Goal: Task Accomplishment & Management: Use online tool/utility

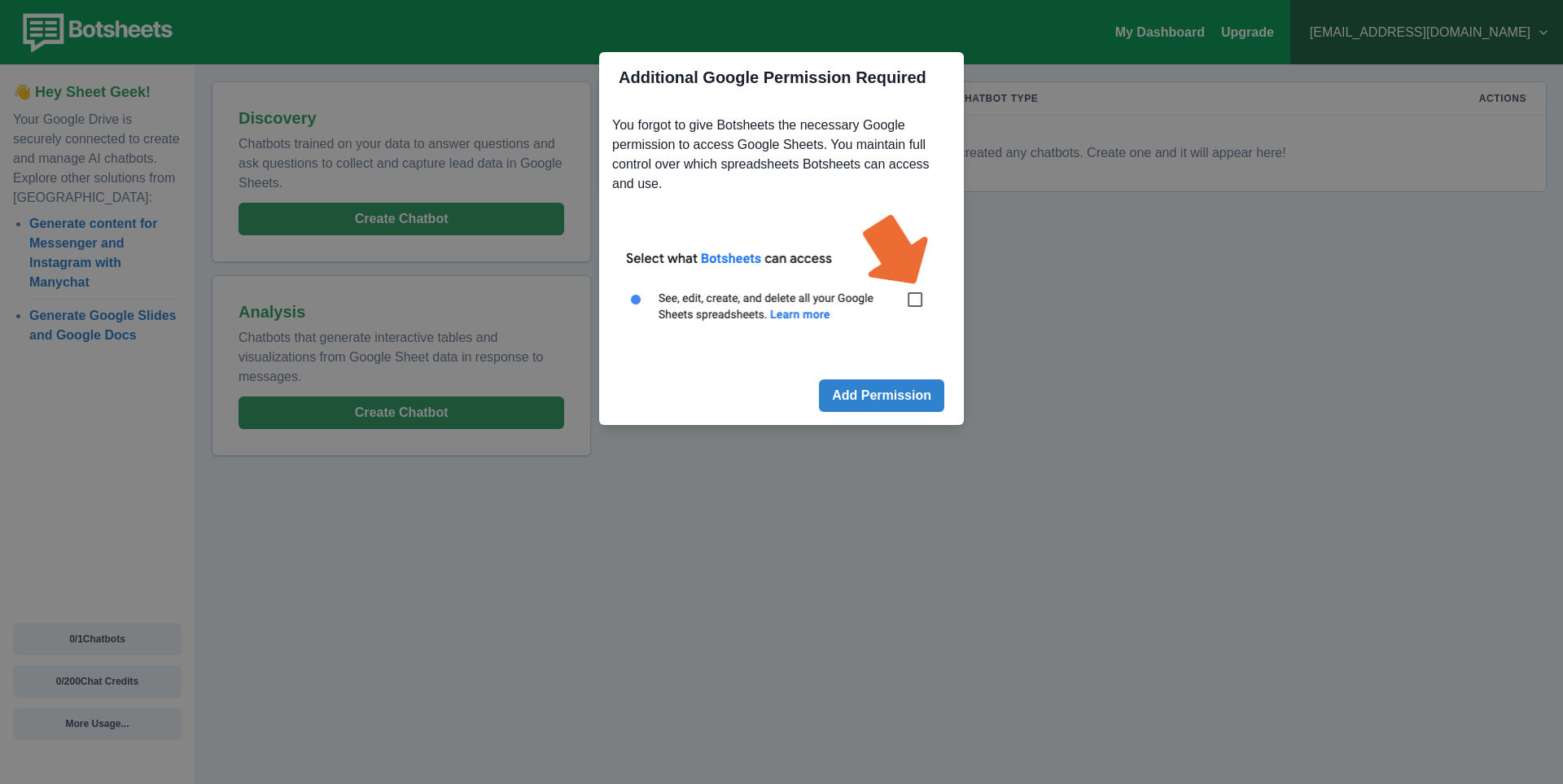
click at [1041, 398] on div "Additional Google Permission Required You forgot to give Botsheets the necessar…" at bounding box center [782, 392] width 1563 height 784
click at [916, 303] on img at bounding box center [782, 276] width 338 height 153
click at [739, 494] on div "Additional Google Permission Required You forgot to give Botsheets the necessar…" at bounding box center [782, 392] width 1563 height 784
click at [675, 262] on img at bounding box center [782, 276] width 338 height 153
click at [527, 401] on div "Additional Google Permission Required You forgot to give Botsheets the necessar…" at bounding box center [782, 392] width 1563 height 784
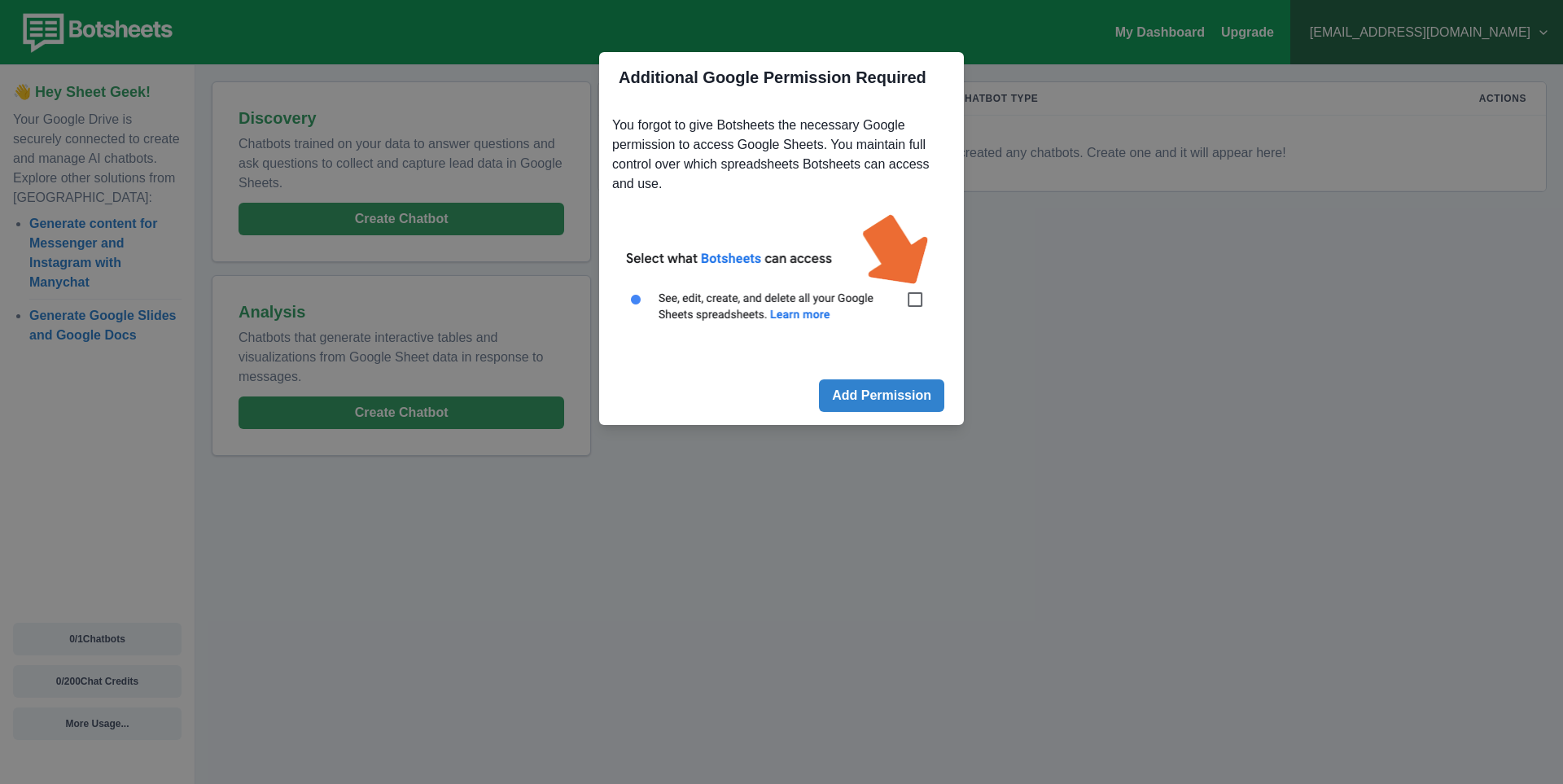
click at [826, 466] on div "Additional Google Permission Required You forgot to give Botsheets the necessar…" at bounding box center [782, 392] width 1563 height 784
click at [900, 388] on button "Add Permission" at bounding box center [881, 396] width 125 height 33
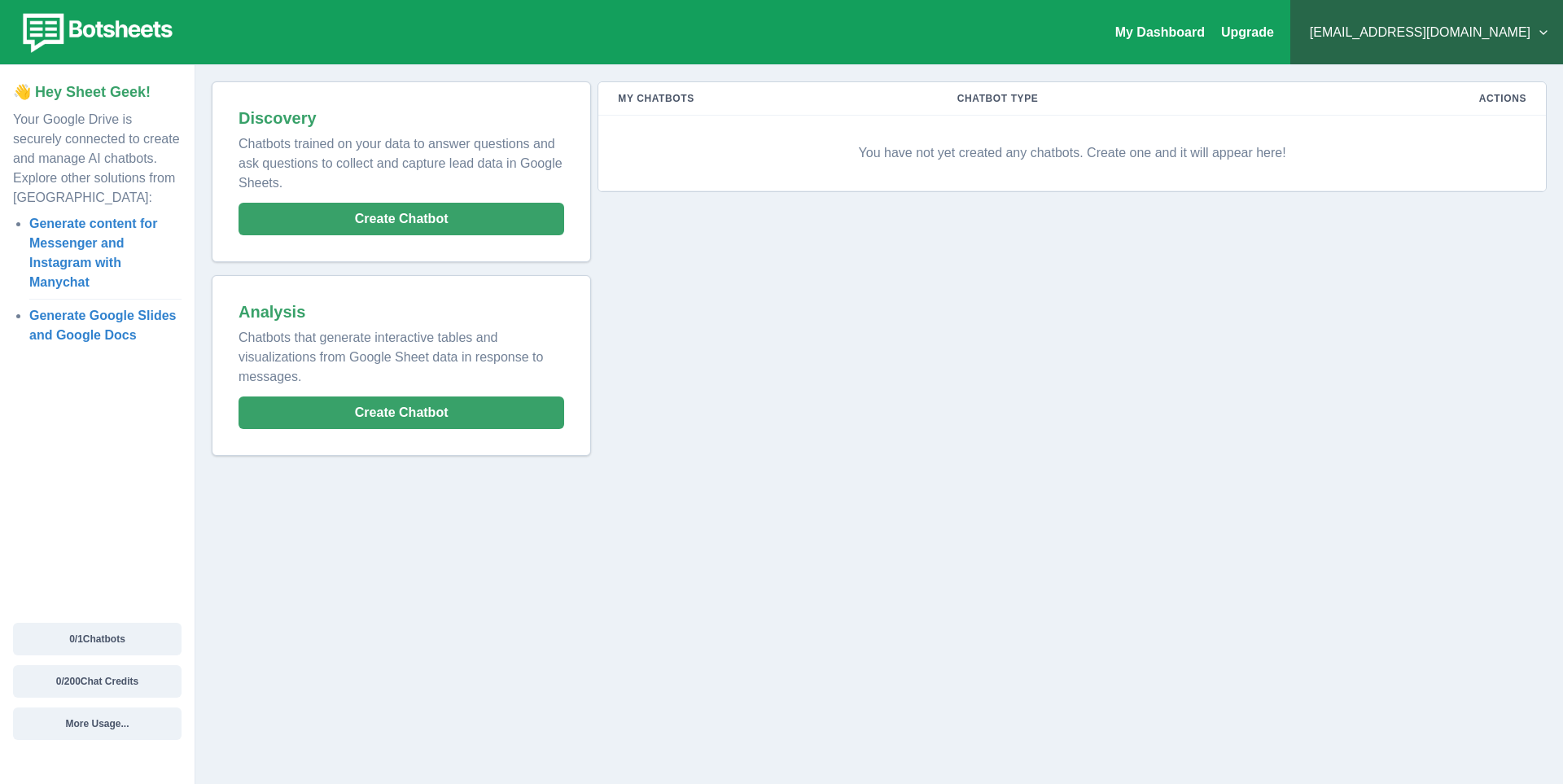
click at [977, 161] on p "You have not yet created any chatbots. Create one and it will appear here!" at bounding box center [1072, 153] width 909 height 48
click at [1050, 122] on td "You have not yet created any chatbots. Create one and it will appear here!" at bounding box center [1072, 153] width 948 height 76
click at [1005, 95] on th "Chatbot Type" at bounding box center [1114, 99] width 354 height 34
click at [370, 406] on button "Create Chatbot" at bounding box center [401, 413] width 325 height 33
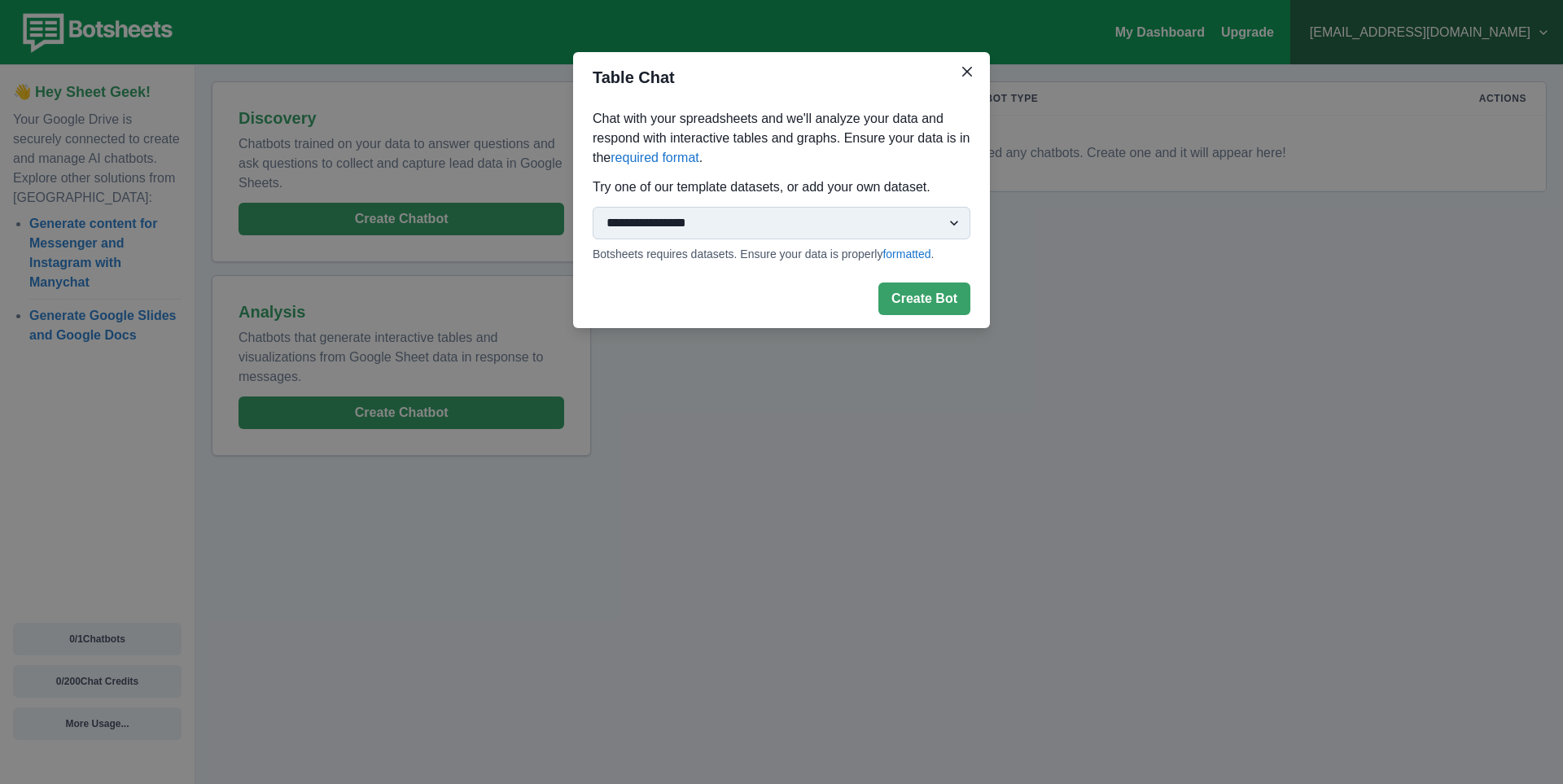
click at [877, 220] on select "**********" at bounding box center [781, 223] width 377 height 33
select select "**********"
click at [592, 207] on select "**********" at bounding box center [781, 223] width 377 height 33
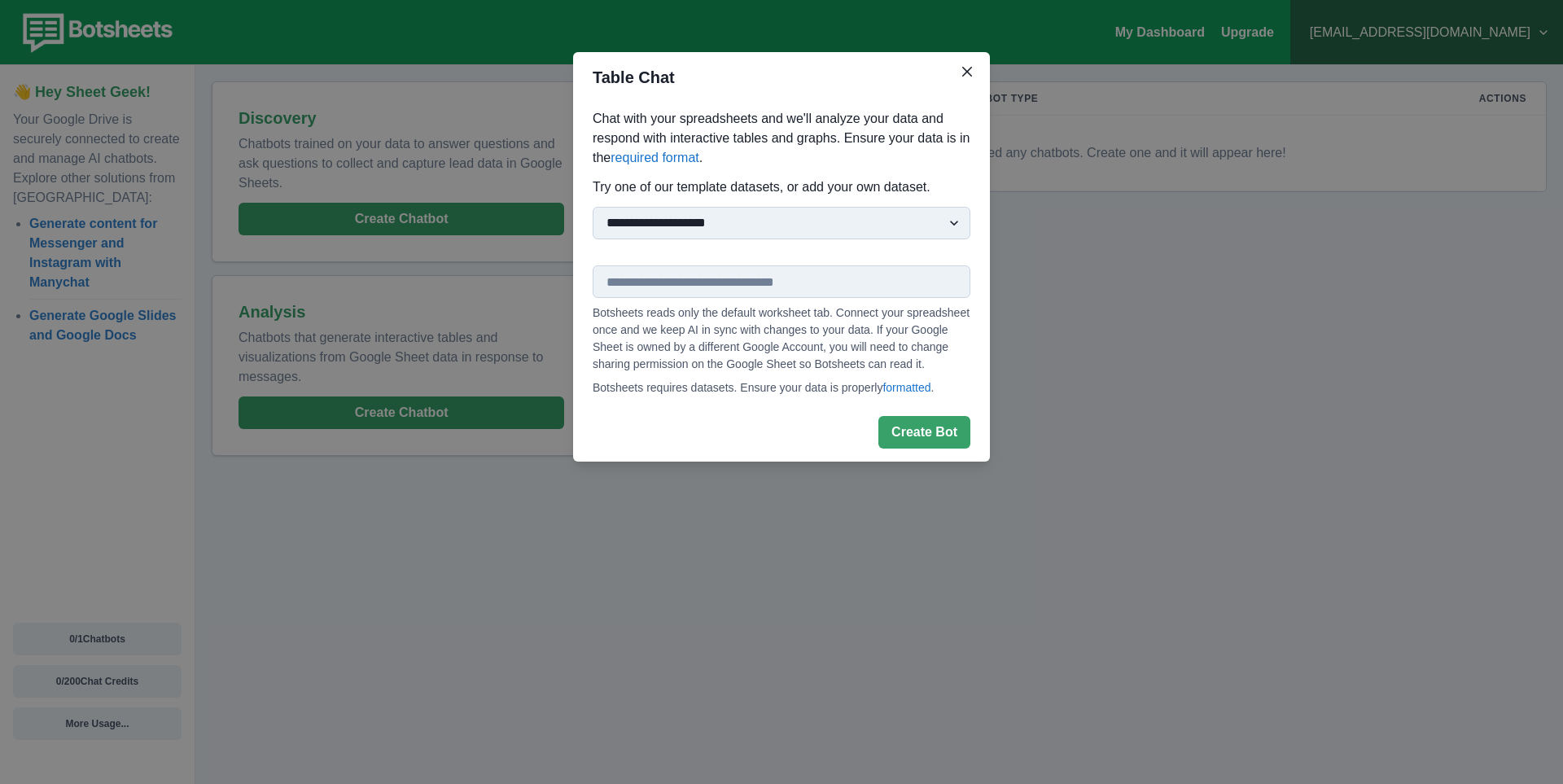
click at [694, 287] on input "text" at bounding box center [781, 281] width 377 height 33
click at [970, 67] on icon "Close" at bounding box center [967, 71] width 10 height 10
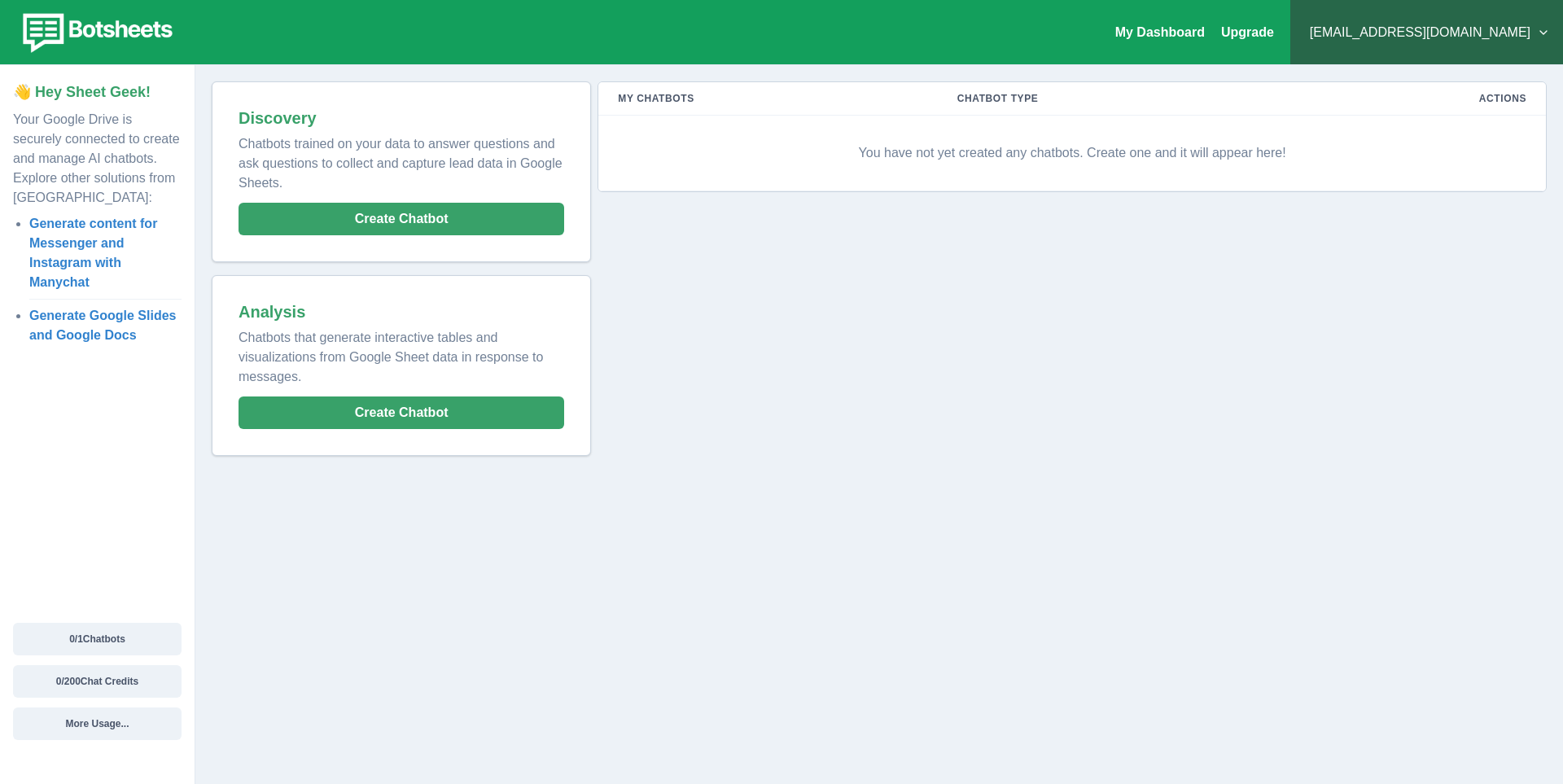
click at [931, 153] on p "You have not yet created any chatbots. Create one and it will appear here!" at bounding box center [1072, 153] width 909 height 48
click at [392, 212] on button "Create Chatbot" at bounding box center [401, 219] width 325 height 33
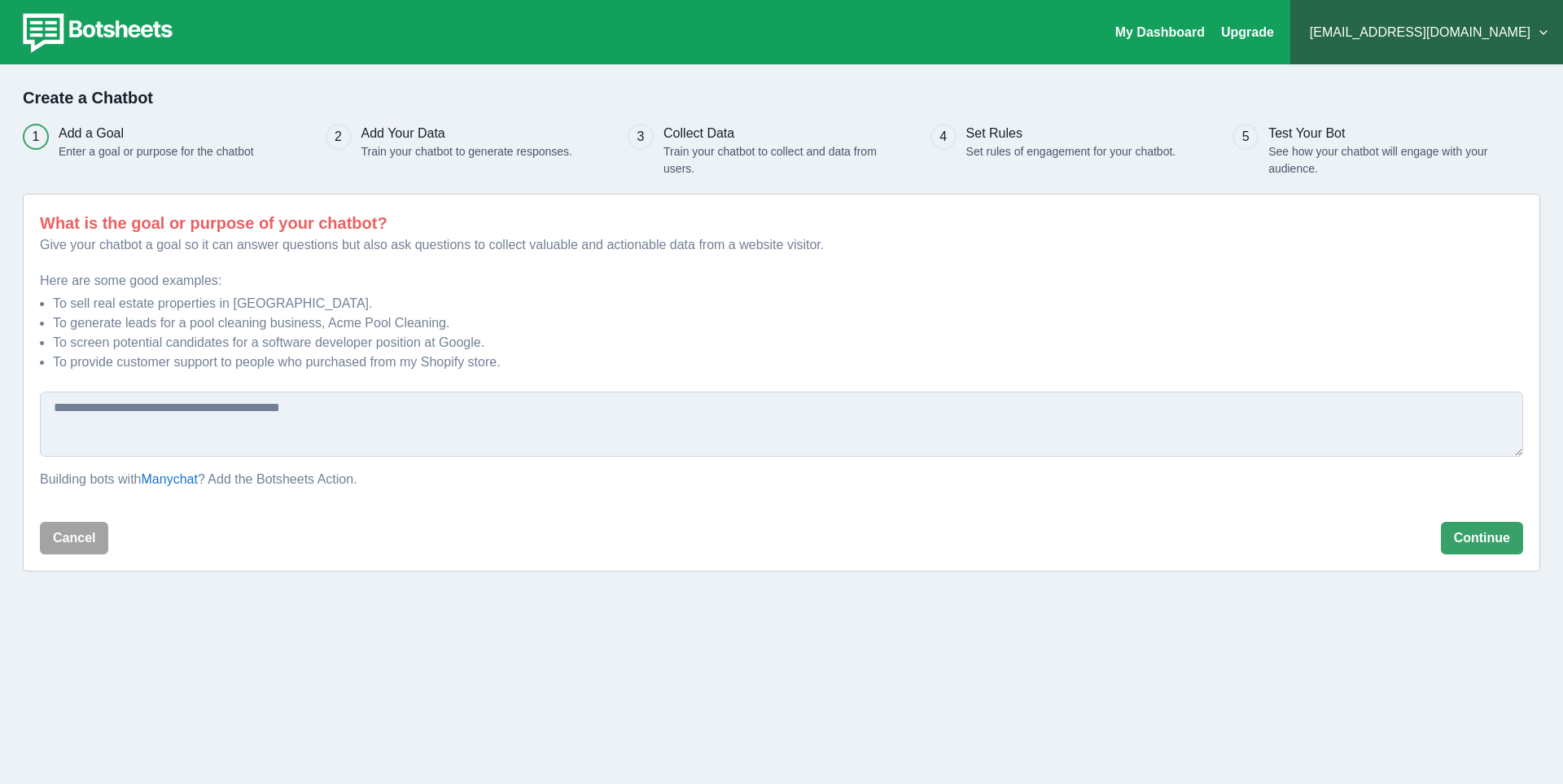
click at [94, 411] on textarea at bounding box center [782, 423] width 1483 height 65
click at [69, 536] on button "Cancel" at bounding box center [74, 538] width 69 height 33
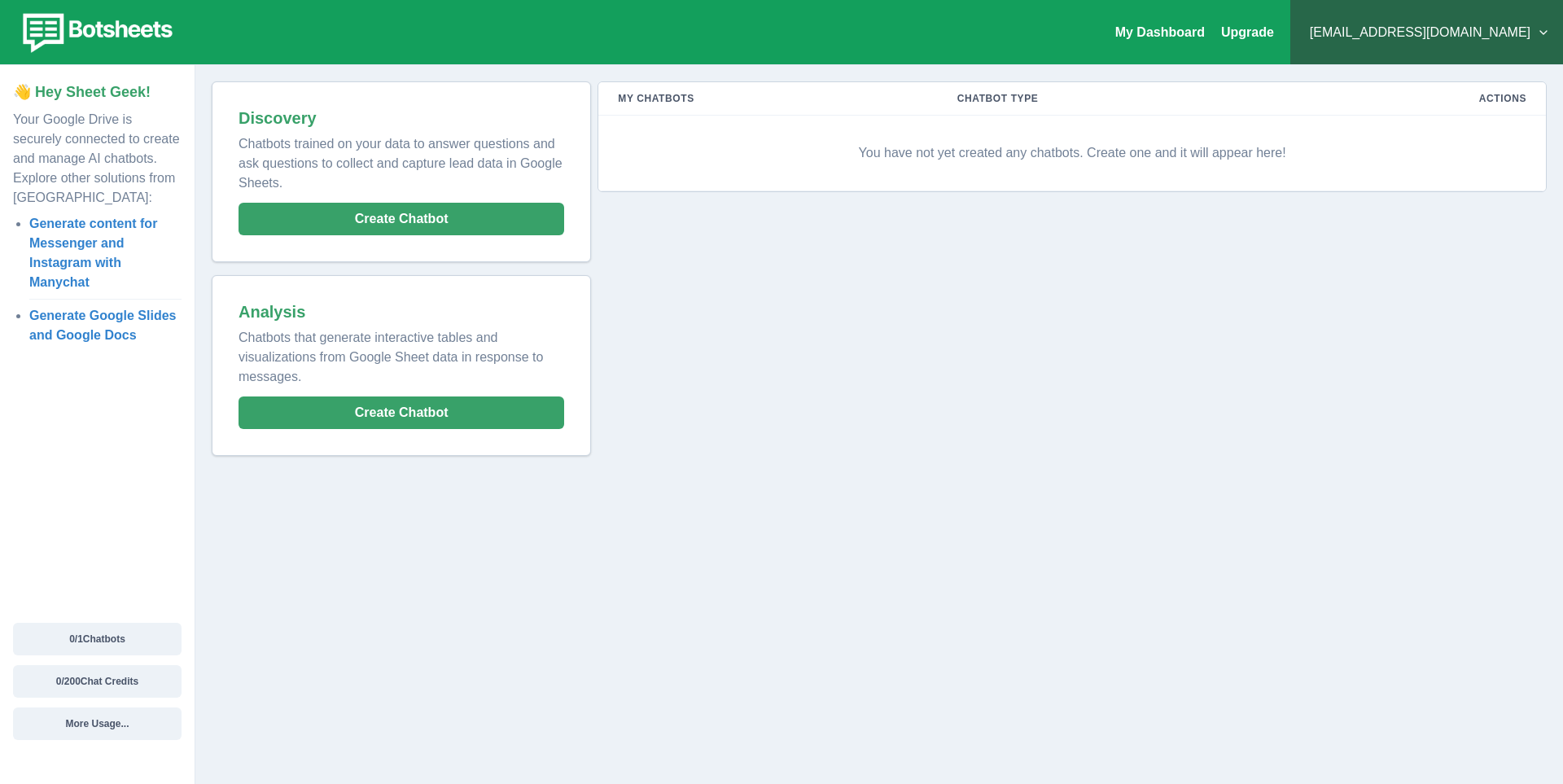
click at [1042, 148] on p "You have not yet created any chatbots. Create one and it will appear here!" at bounding box center [1072, 153] width 909 height 48
click at [988, 97] on th "Chatbot Type" at bounding box center [1114, 99] width 354 height 34
click at [909, 101] on th "My Chatbots" at bounding box center [768, 99] width 338 height 34
click at [670, 101] on th "My Chatbots" at bounding box center [768, 99] width 338 height 34
click at [406, 410] on button "Create Chatbot" at bounding box center [401, 413] width 325 height 33
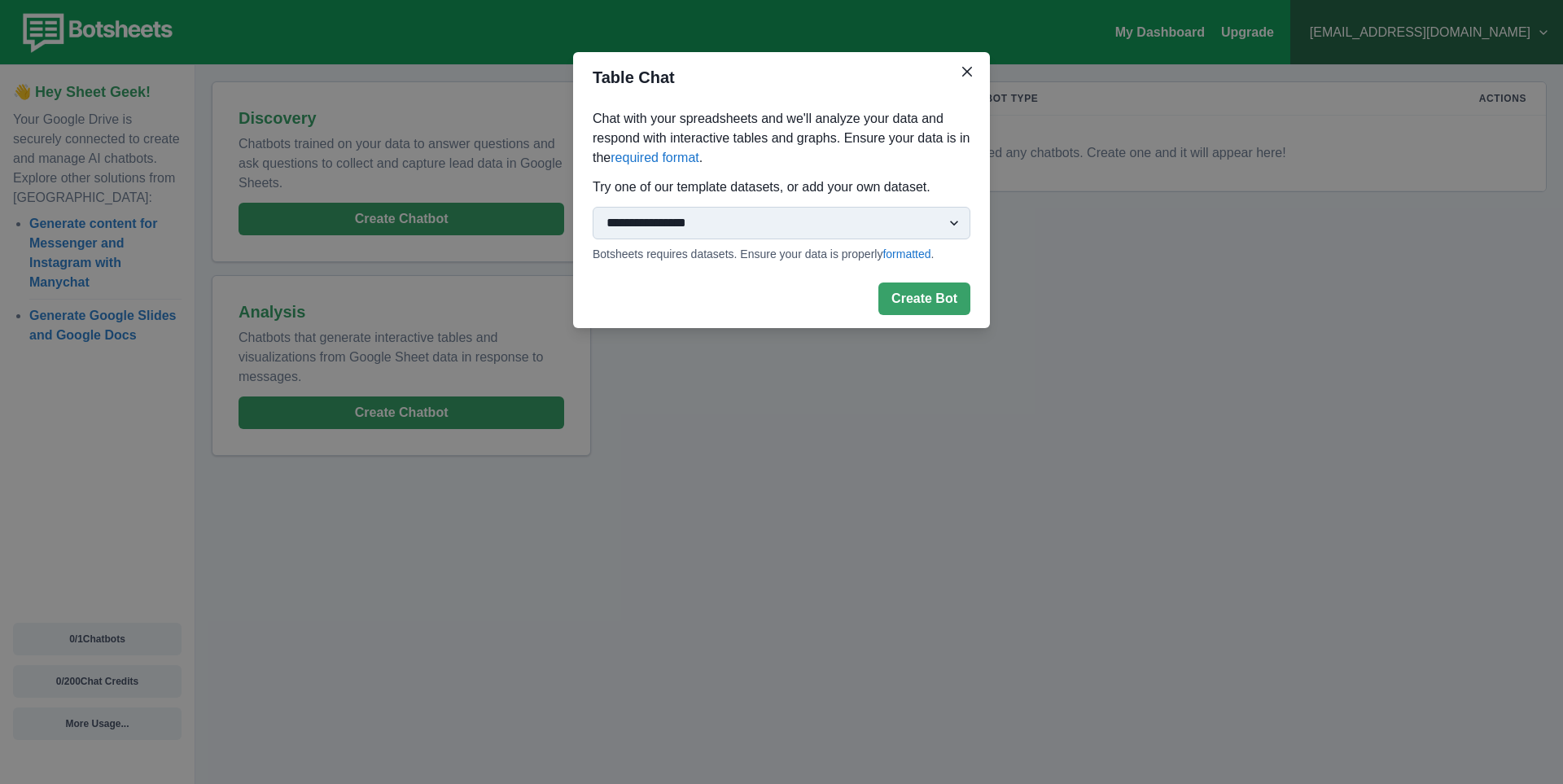
click at [954, 219] on select "**********" at bounding box center [781, 223] width 377 height 33
select select "**********"
click at [592, 207] on select "**********" at bounding box center [781, 223] width 377 height 33
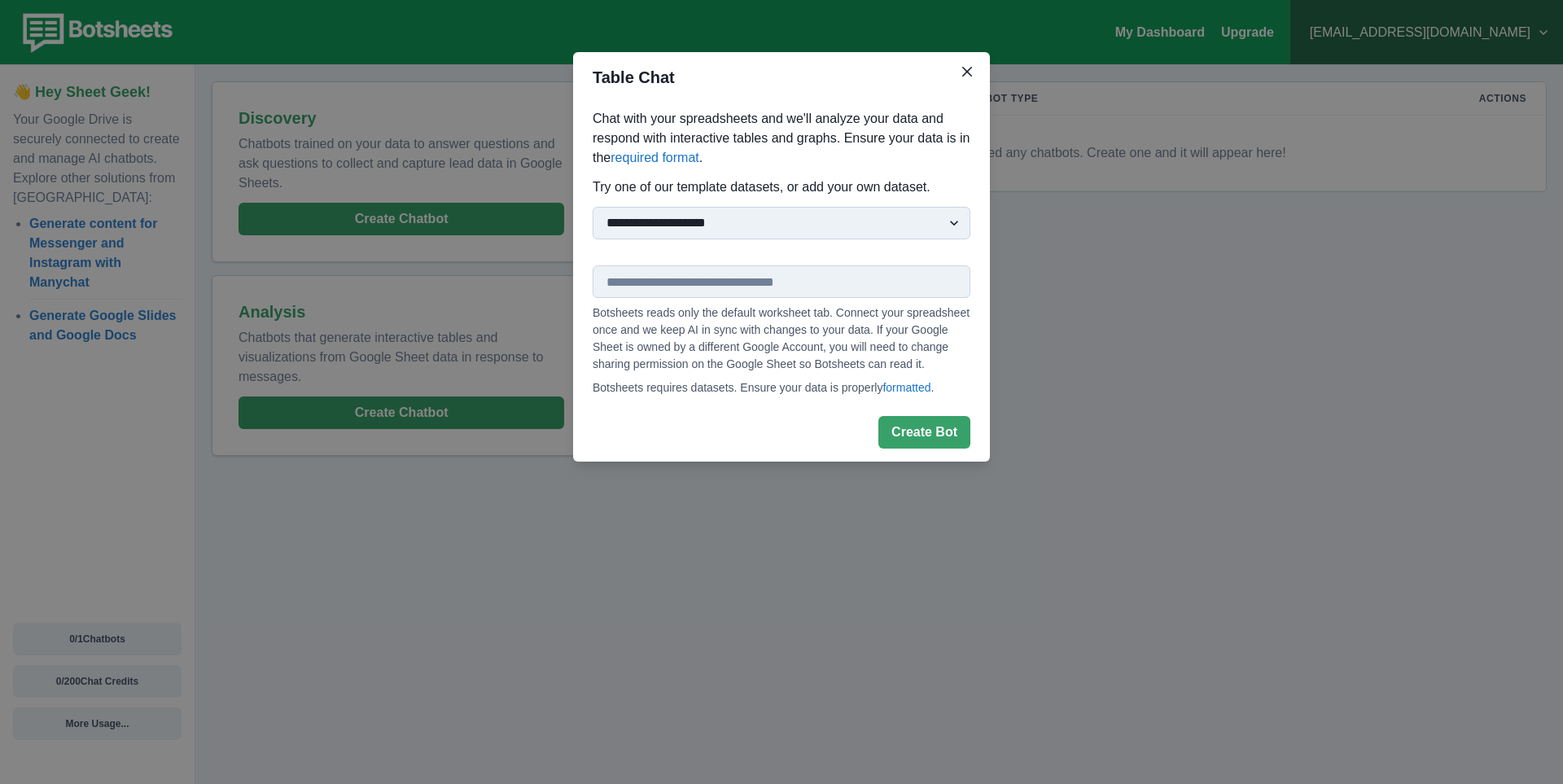
click at [700, 287] on input "text" at bounding box center [781, 281] width 377 height 33
click at [972, 72] on button "Close" at bounding box center [967, 71] width 26 height 26
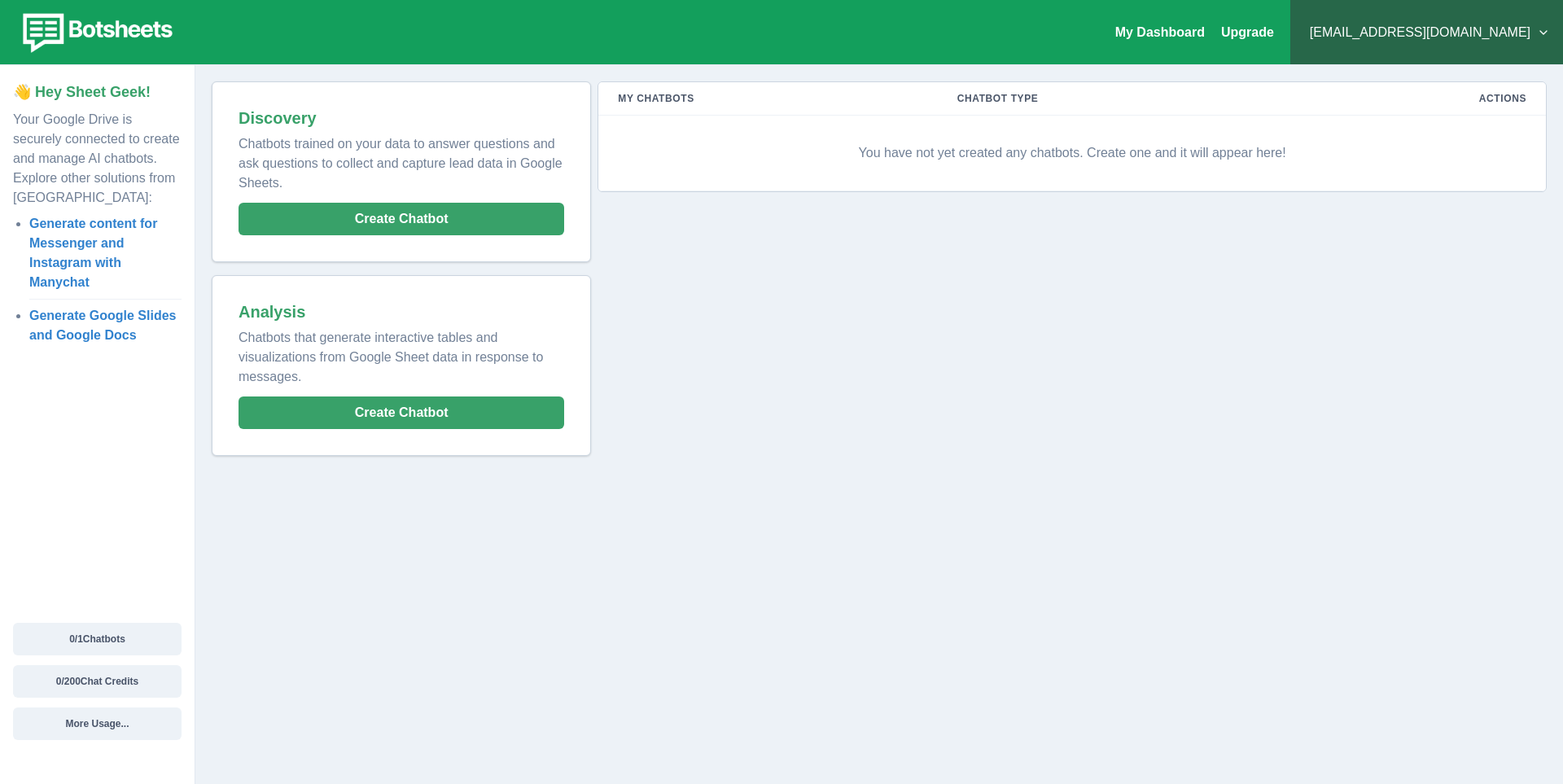
click at [743, 51] on div at bounding box center [645, 32] width 937 height 64
click at [741, 143] on p "You have not yet created any chatbots. Create one and it will appear here!" at bounding box center [1072, 153] width 909 height 48
click at [1060, 164] on p "You have not yet created any chatbots. Create one and it will appear here!" at bounding box center [1072, 153] width 909 height 48
click at [1055, 152] on p "You have not yet created any chatbots. Create one and it will appear here!" at bounding box center [1072, 153] width 909 height 48
click at [1188, 161] on p "You have not yet created any chatbots. Create one and it will appear here!" at bounding box center [1072, 153] width 909 height 48
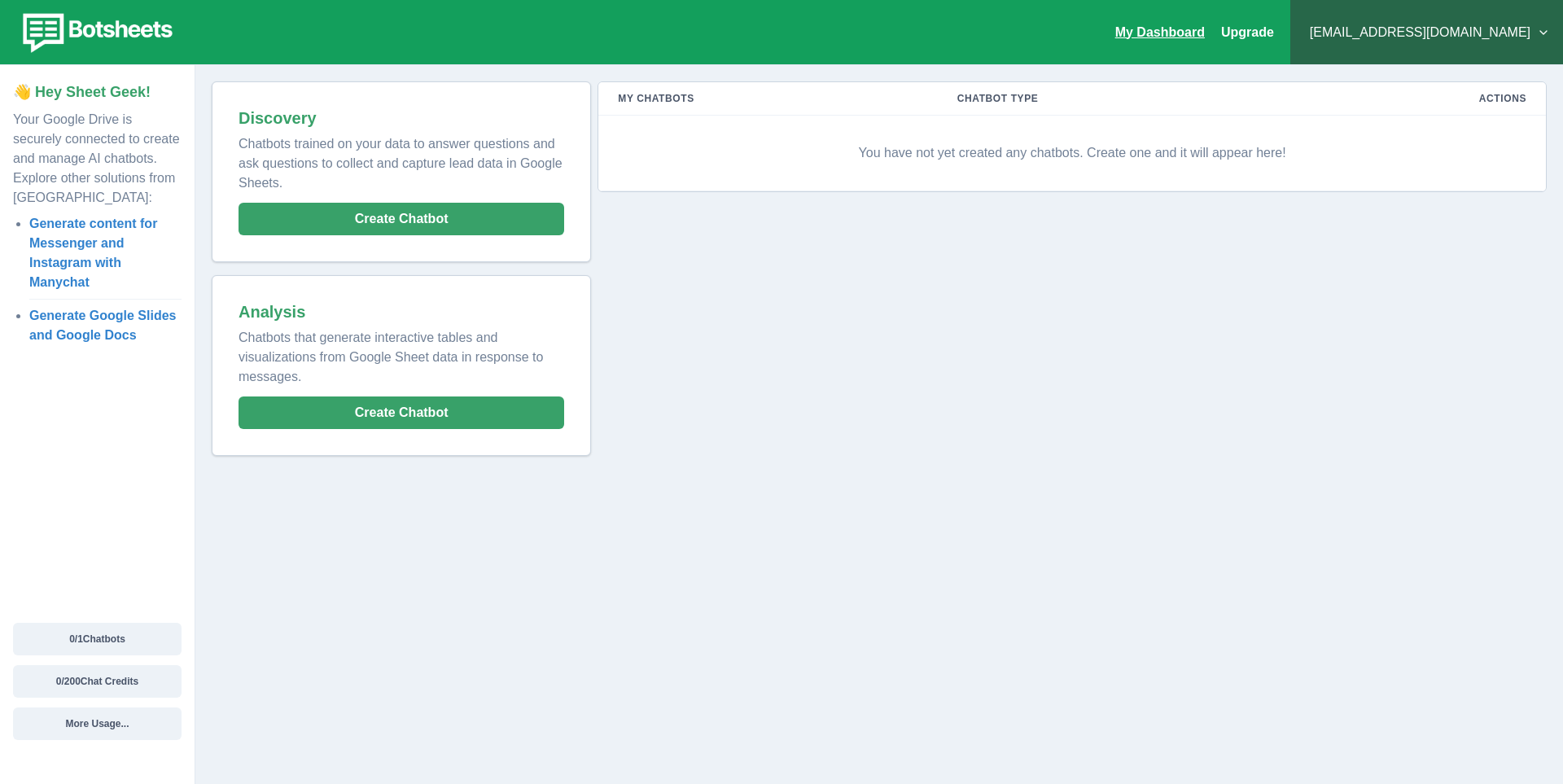
click at [1205, 29] on link "My Dashboard" at bounding box center [1160, 32] width 90 height 14
click at [381, 410] on button "Create Chatbot" at bounding box center [401, 413] width 325 height 33
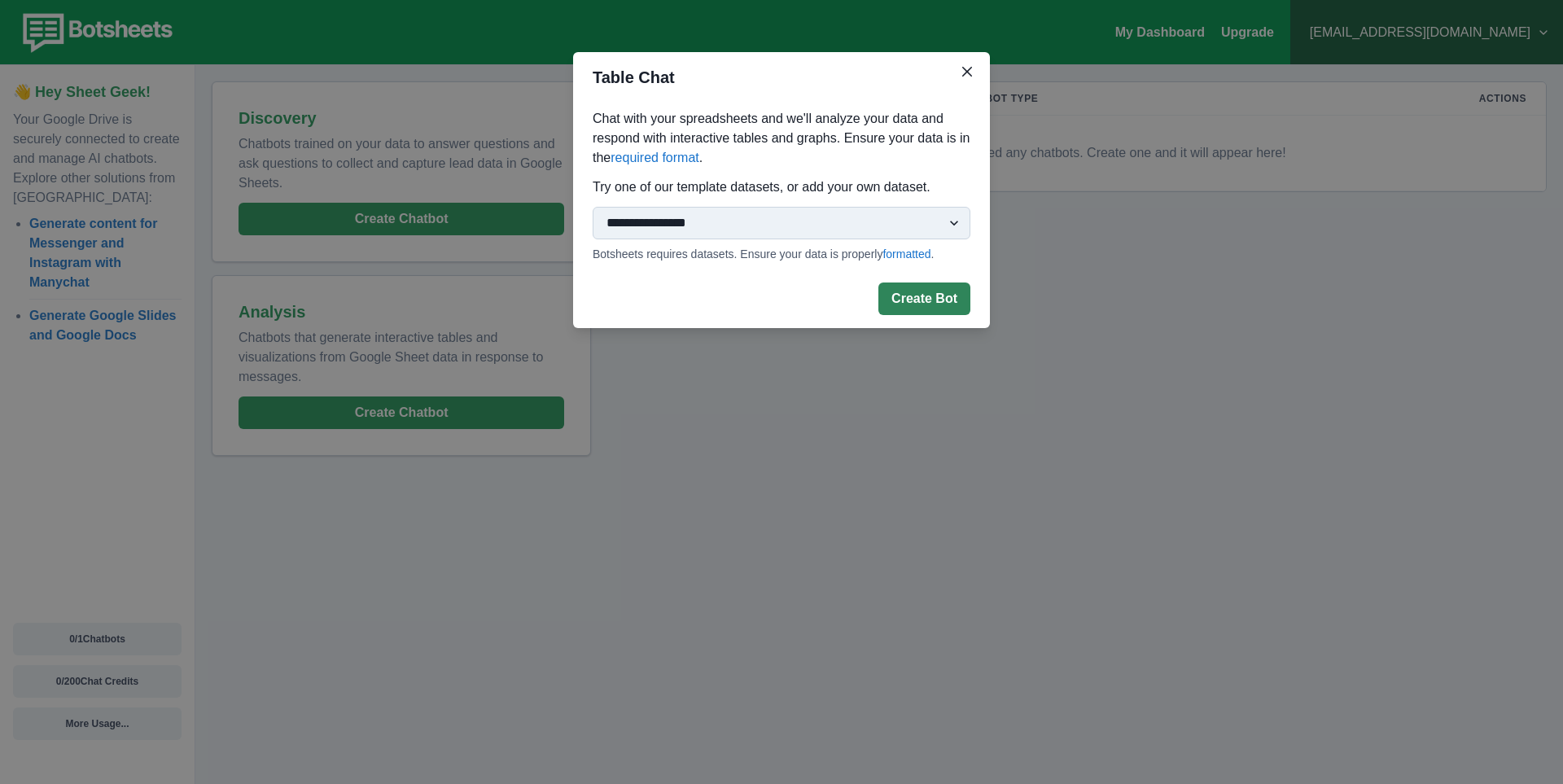
click at [911, 299] on button "Create Bot" at bounding box center [924, 299] width 92 height 33
click at [962, 66] on button "Close" at bounding box center [967, 71] width 26 height 26
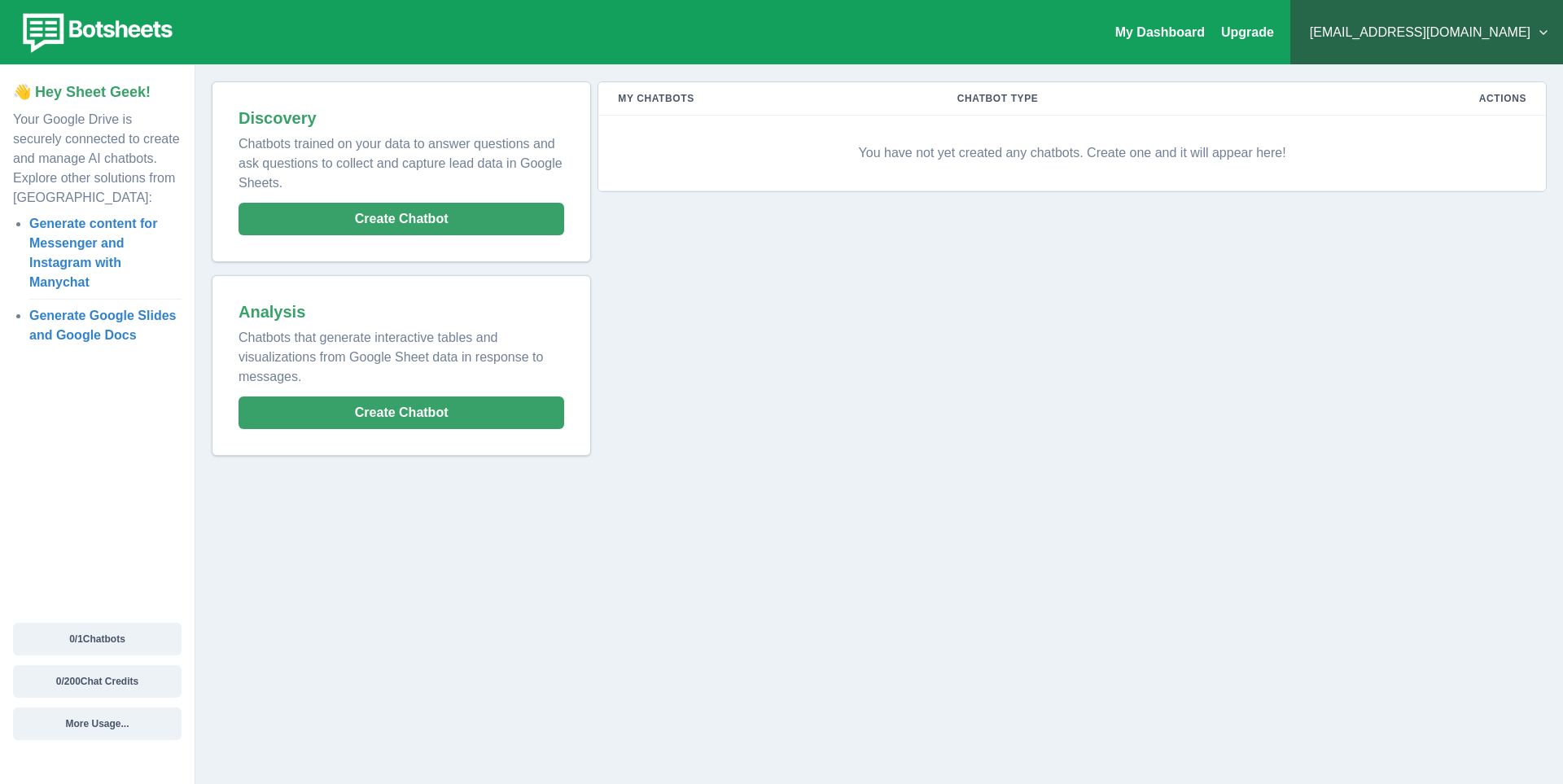
click at [631, 603] on div "My Dashboard Upgrade [EMAIL_ADDRESS][DOMAIN_NAME] Plans & Pricing My Billing He…" at bounding box center [782, 392] width 1563 height 784
click at [510, 657] on div "My Dashboard Upgrade [EMAIL_ADDRESS][DOMAIN_NAME] Plans & Pricing My Billing He…" at bounding box center [782, 392] width 1563 height 784
click at [86, 481] on div "👋 Hey Sheet Geek! Your Google Drive is securely connected to create and manage …" at bounding box center [98, 424] width 196 height 718
click at [444, 580] on div "My Dashboard Upgrade [EMAIL_ADDRESS][DOMAIN_NAME] Plans & Pricing My Billing He…" at bounding box center [782, 392] width 1563 height 784
click at [1036, 143] on p "You have not yet created any chatbots. Create one and it will appear here!" at bounding box center [1072, 153] width 909 height 48
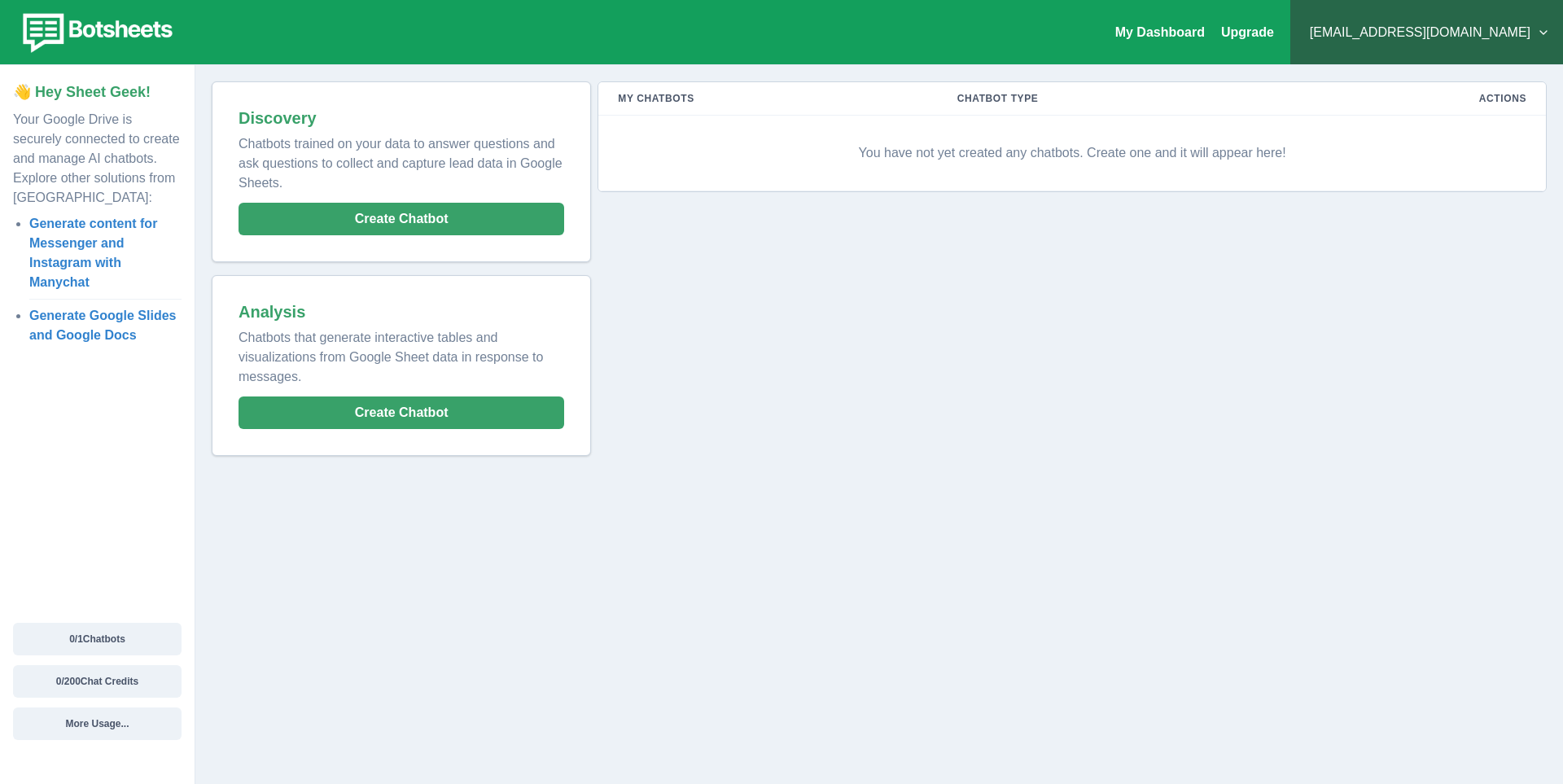
click at [984, 155] on p "You have not yet created any chatbots. Create one and it will appear here!" at bounding box center [1072, 153] width 909 height 48
click at [990, 96] on th "Chatbot Type" at bounding box center [1114, 99] width 354 height 34
click at [829, 165] on p "You have not yet created any chatbots. Create one and it will appear here!" at bounding box center [1072, 153] width 909 height 48
click at [653, 98] on th "My Chatbots" at bounding box center [768, 99] width 338 height 34
click at [909, 153] on p "You have not yet created any chatbots. Create one and it will appear here!" at bounding box center [1072, 153] width 909 height 48
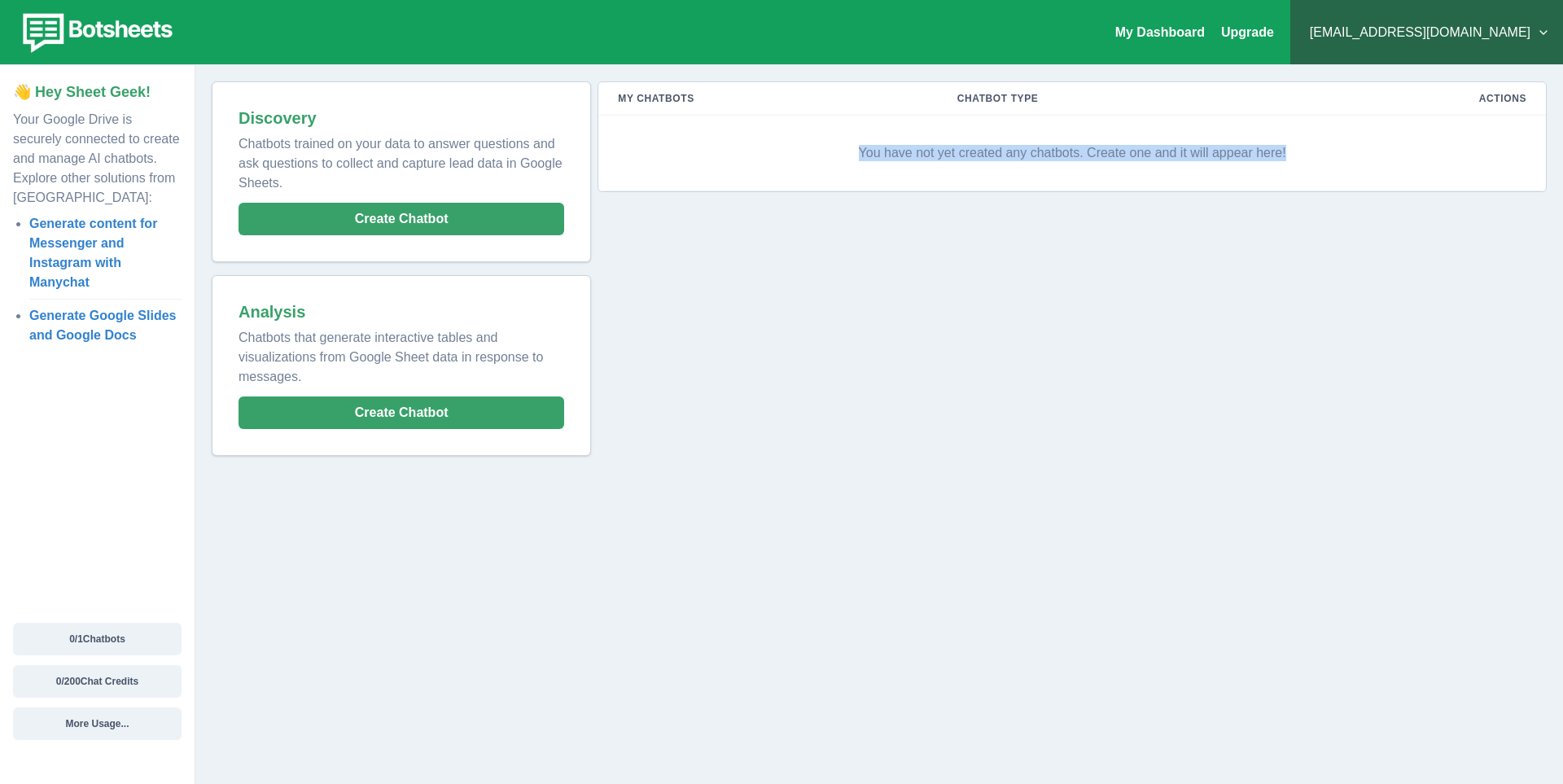
drag, startPoint x: 830, startPoint y: 155, endPoint x: 1332, endPoint y: 175, distance: 502.4
click at [1332, 175] on p "You have not yet created any chatbots. Create one and it will appear here!" at bounding box center [1072, 153] width 909 height 48
click at [1333, 171] on p "You have not yet created any chatbots. Create one and it will appear here!" at bounding box center [1072, 153] width 909 height 48
click at [1326, 145] on p "You have not yet created any chatbots. Create one and it will appear here!" at bounding box center [1072, 153] width 909 height 48
click at [1512, 94] on th "Actions" at bounding box center [1419, 99] width 255 height 34
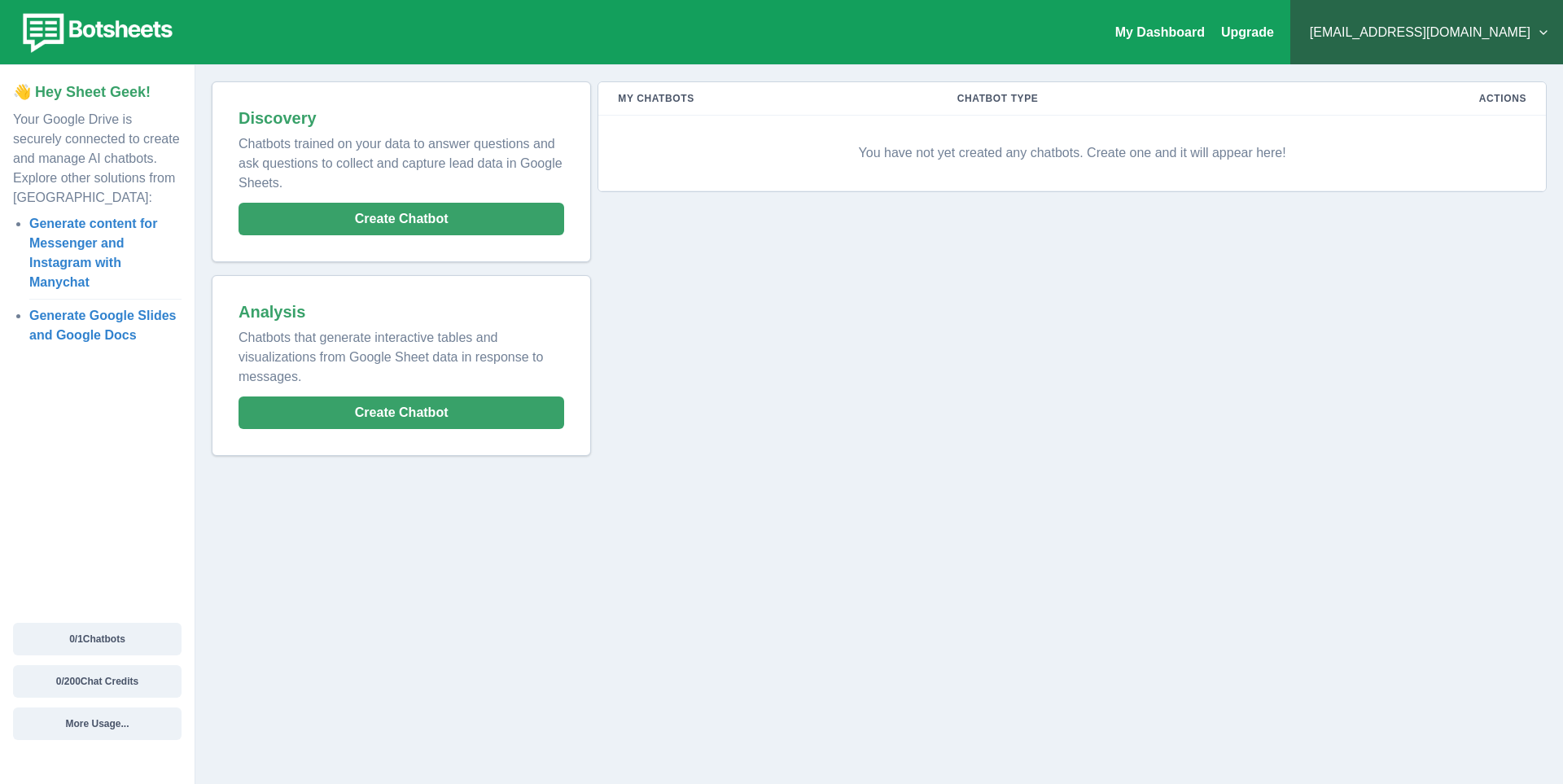
click at [688, 235] on div "My Chatbots Chatbot Type Actions You have not yet created any chatbots. Create …" at bounding box center [1069, 269] width 956 height 375
click at [349, 167] on p "Chatbots trained on your data to answer questions and ask questions to collect …" at bounding box center [401, 160] width 325 height 65
click at [368, 294] on div "Analysis Chatbots that generate interactive tables and visualizations from Goog…" at bounding box center [401, 366] width 358 height 160
click at [423, 499] on div "My Dashboard Upgrade rytis.moroza@gmail.com Plans & Pricing My Billing Help & S…" at bounding box center [782, 392] width 1563 height 784
